Goal: Information Seeking & Learning: Understand process/instructions

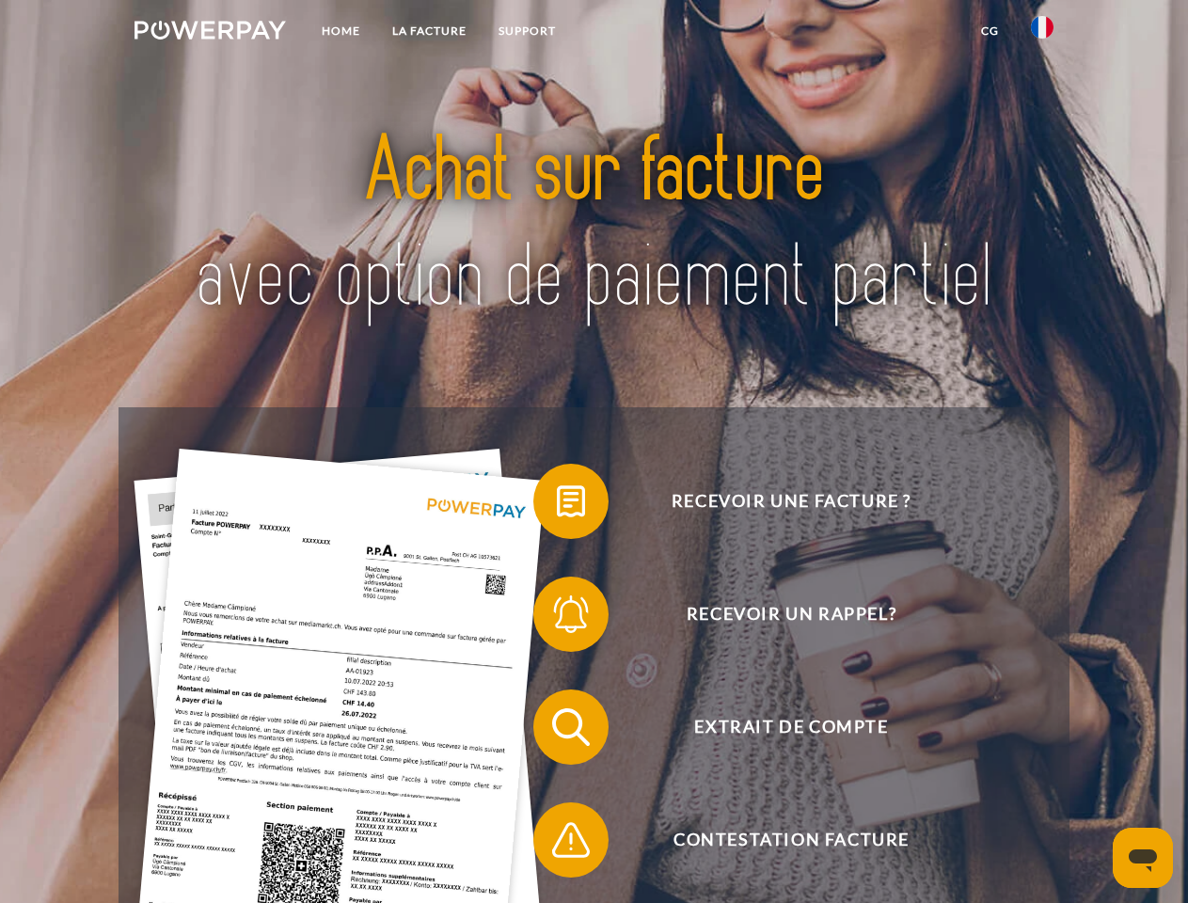
click at [210, 33] on img at bounding box center [209, 30] width 151 height 19
click at [1042, 33] on img at bounding box center [1042, 27] width 23 height 23
click at [989, 31] on link "CG" at bounding box center [990, 31] width 50 height 34
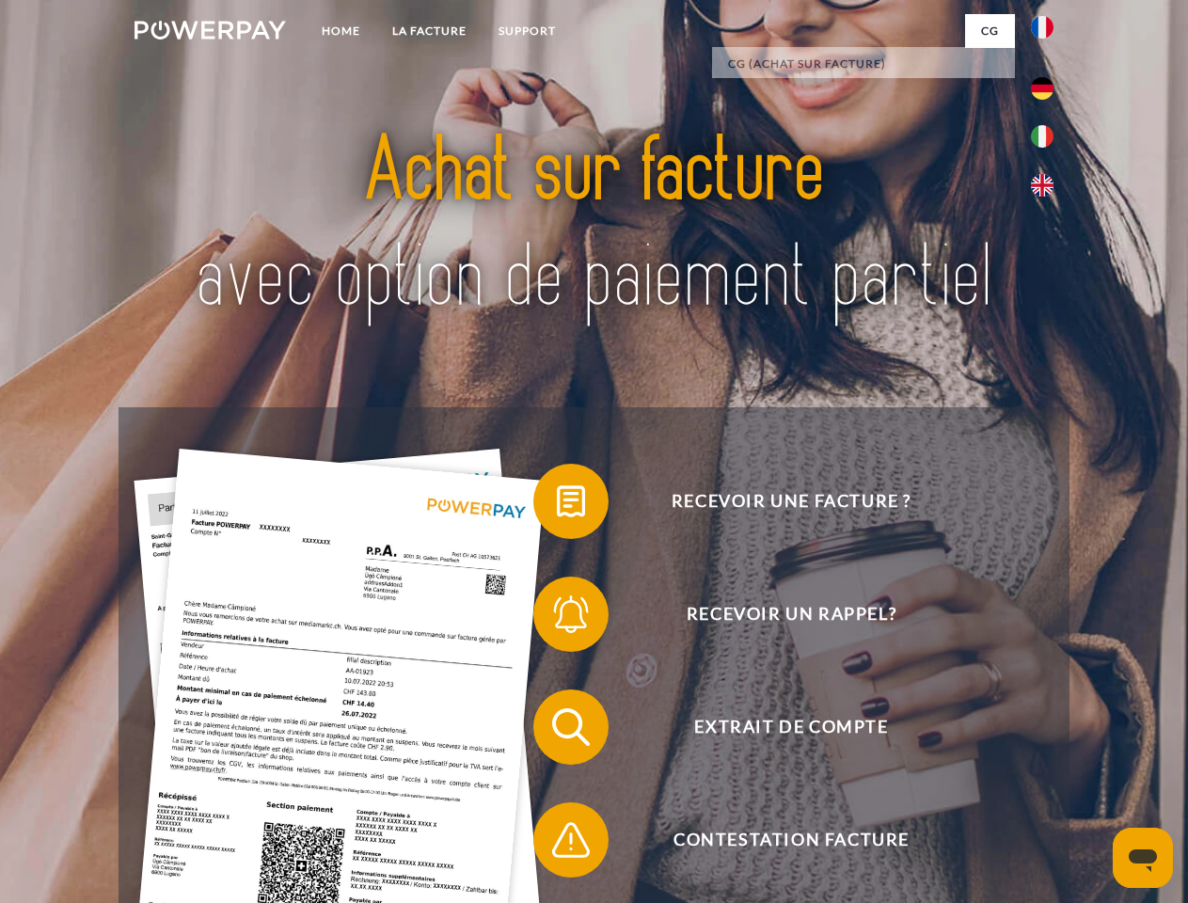
click at [557, 505] on span at bounding box center [543, 501] width 94 height 94
click at [557, 618] on span at bounding box center [543, 614] width 94 height 94
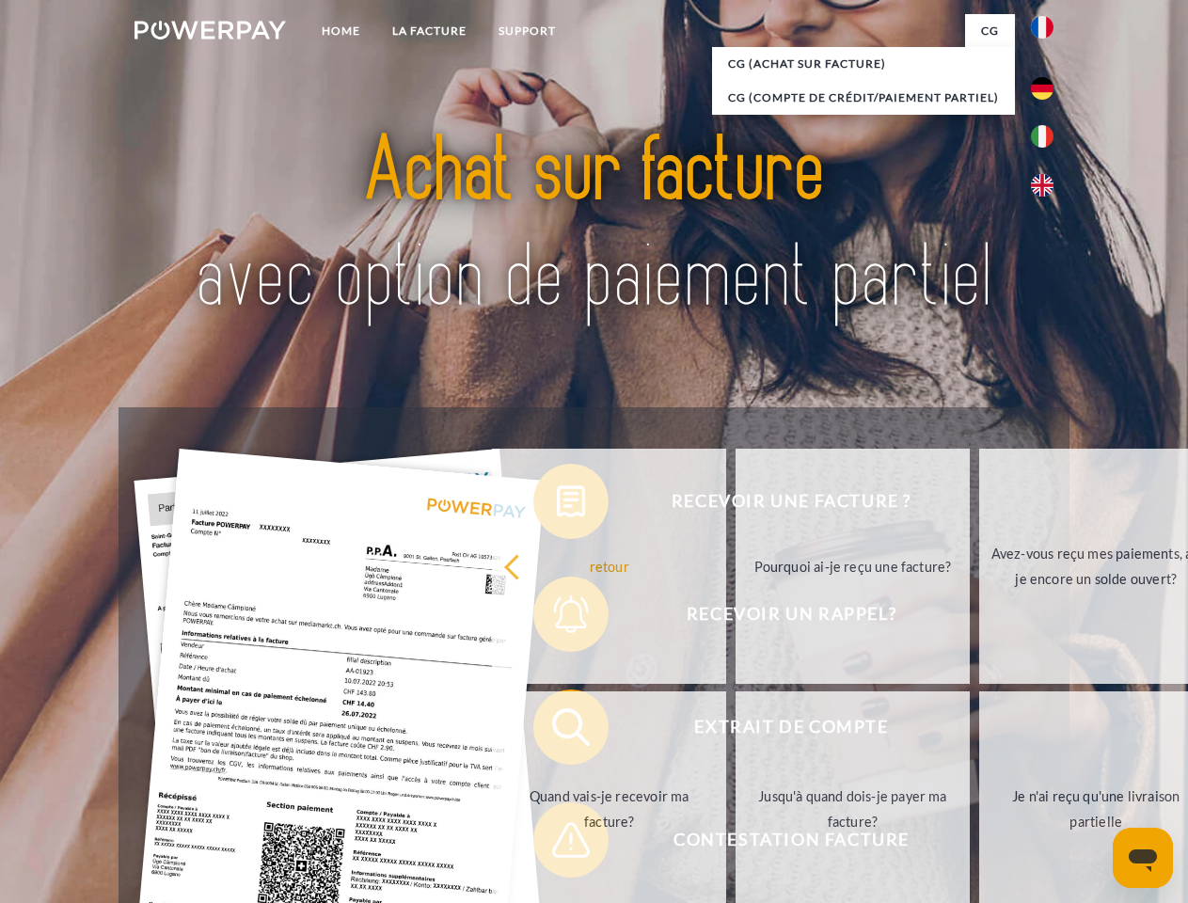
click at [735, 731] on link "Jusqu'à quand dois-je payer ma facture?" at bounding box center [852, 808] width 234 height 235
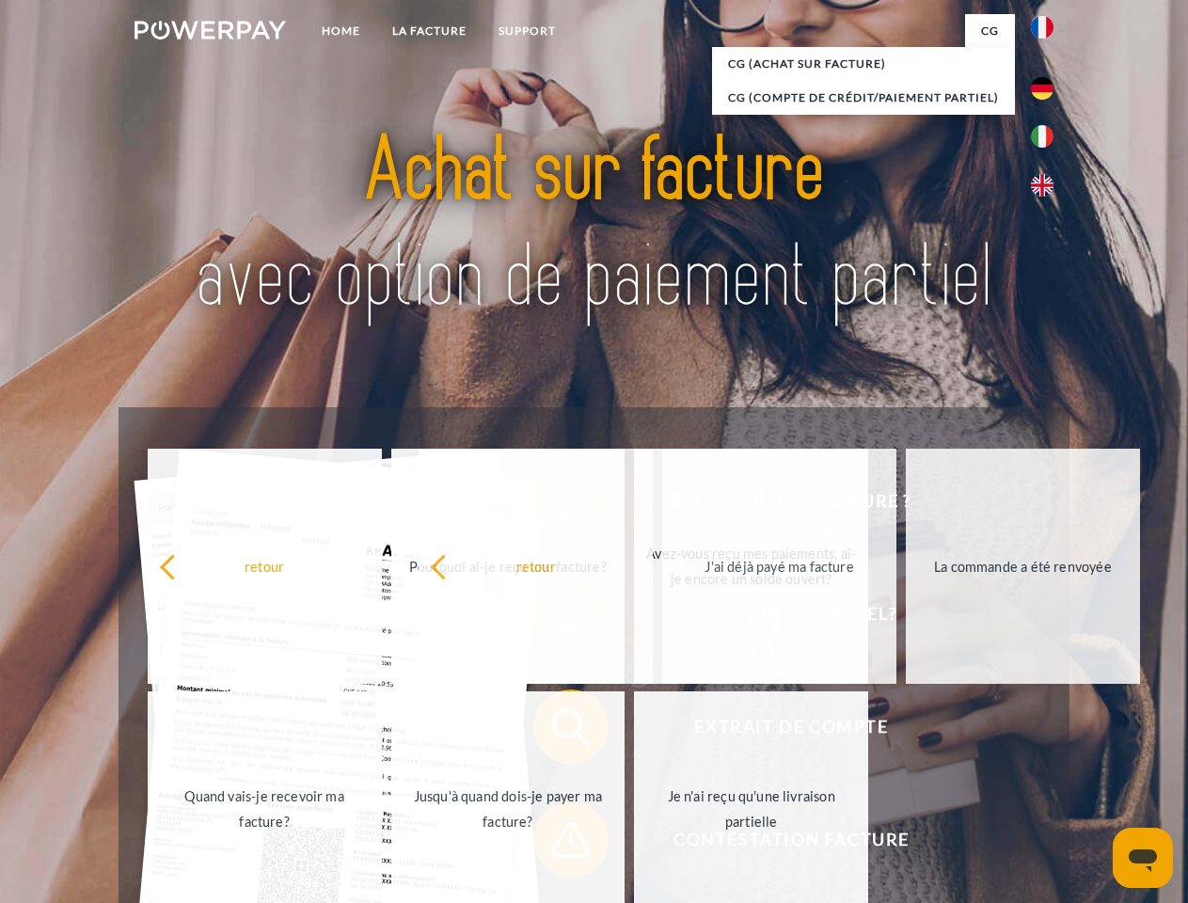
click at [557, 844] on span at bounding box center [543, 840] width 94 height 94
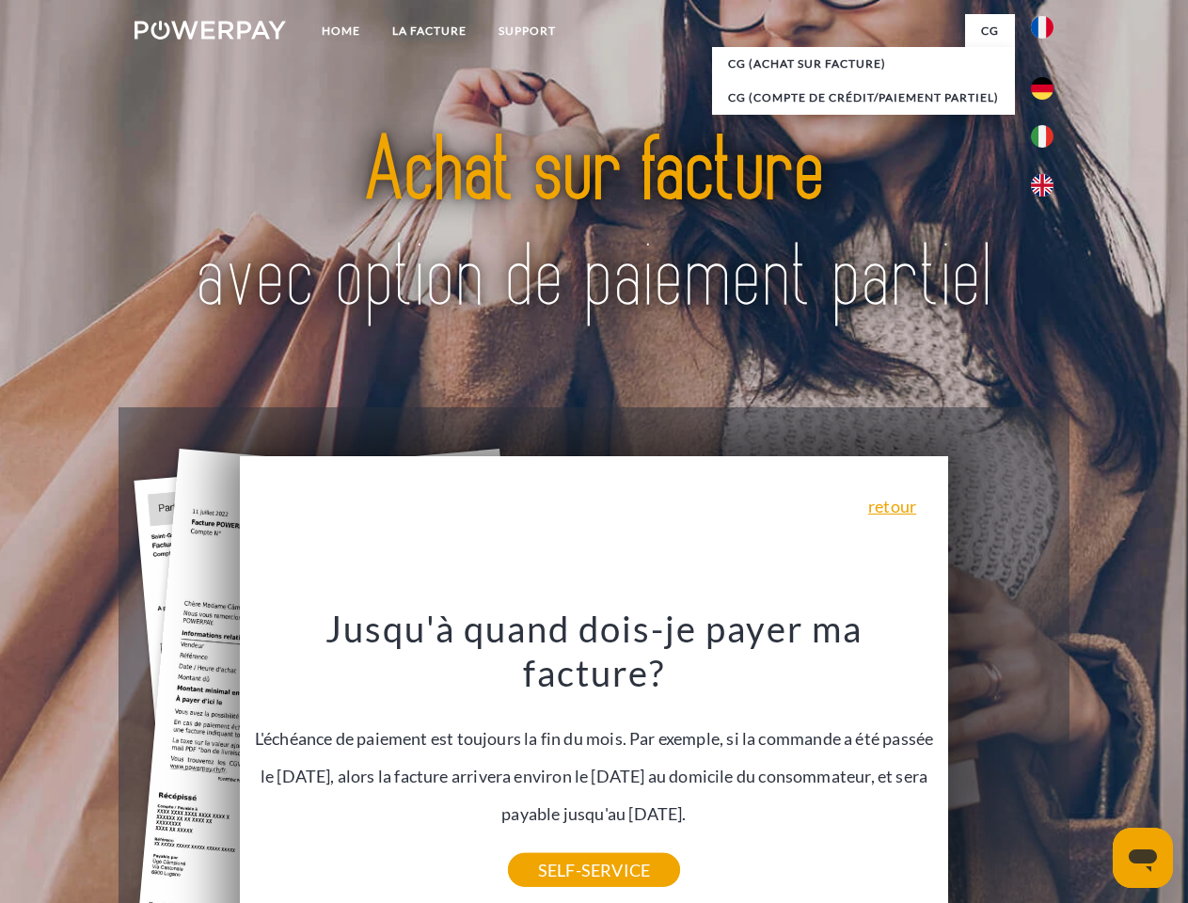
click at [1143, 858] on icon "Ouvrir la fenêtre de messagerie" at bounding box center [1143, 860] width 28 height 23
